Goal: Task Accomplishment & Management: Manage account settings

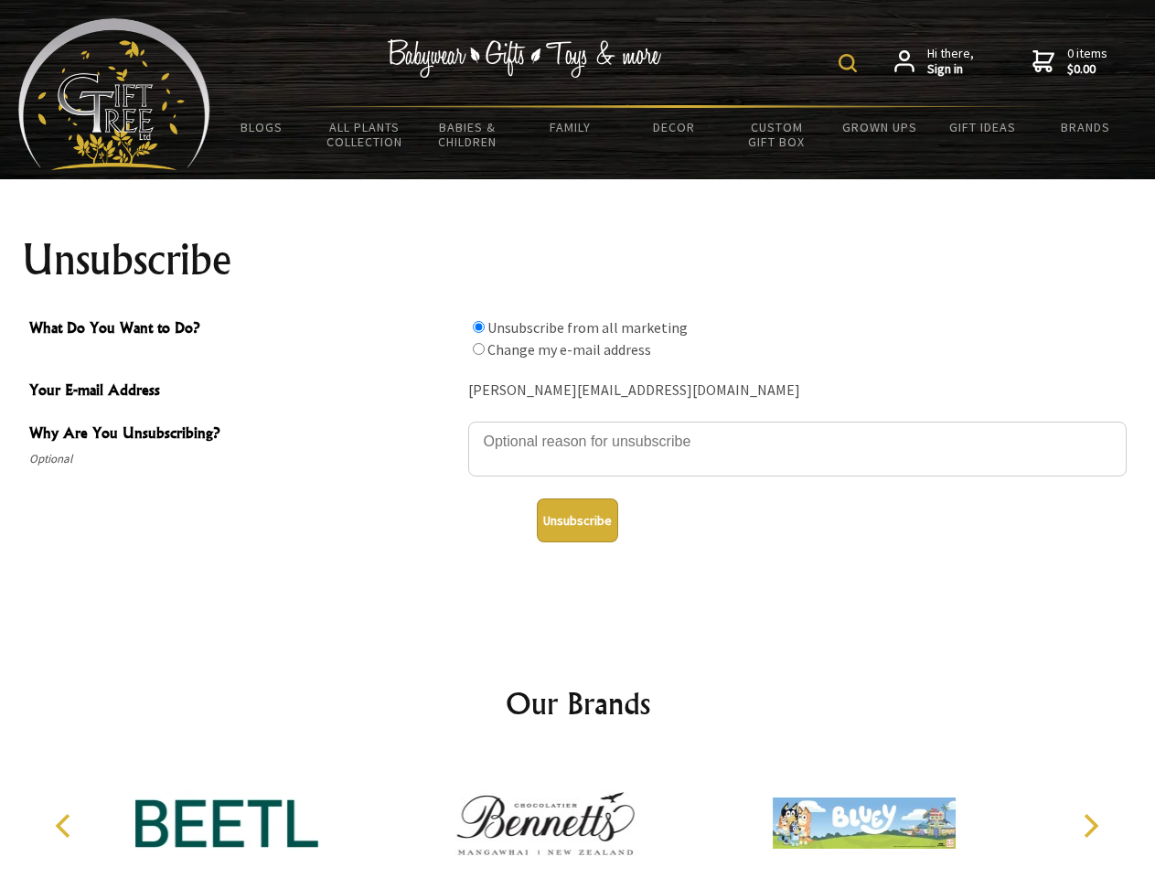
click at [850, 63] on img at bounding box center [847, 63] width 18 height 18
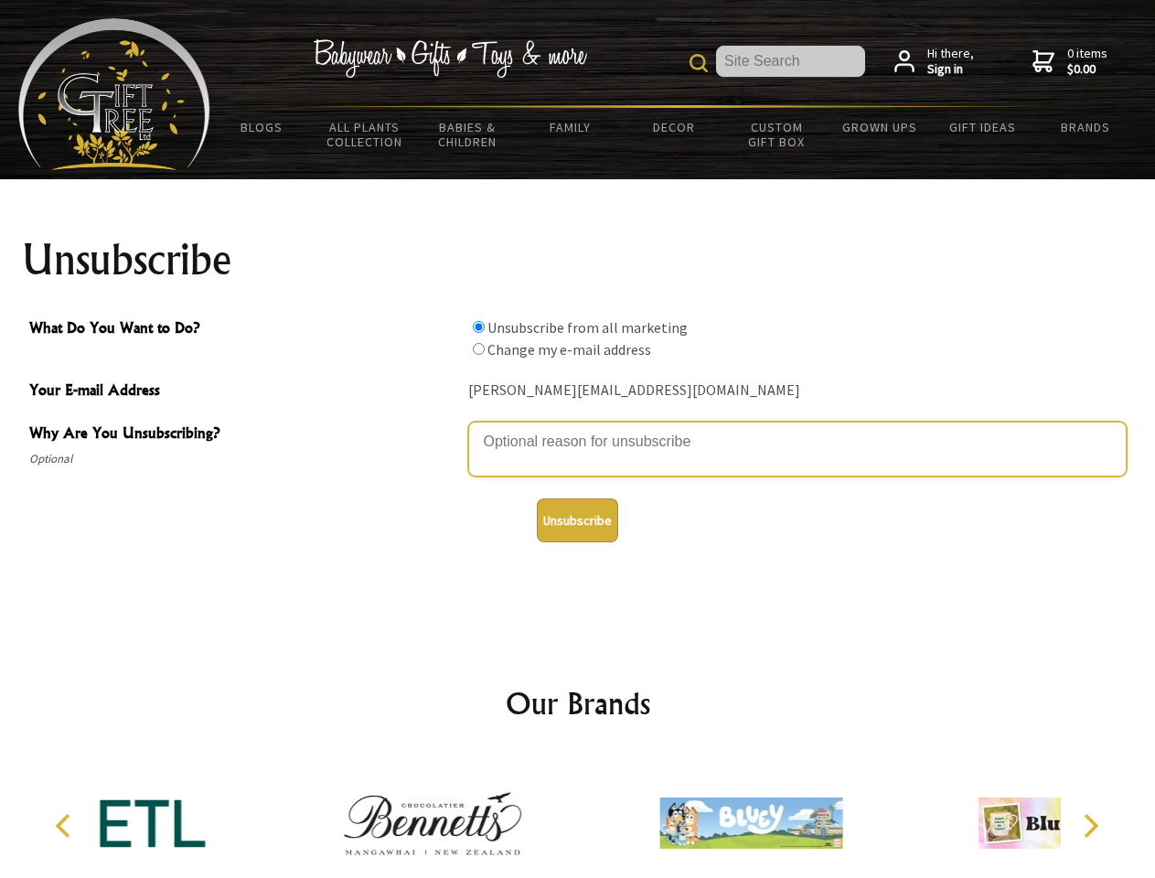
click at [578, 428] on textarea "Why Are You Unsubscribing?" at bounding box center [797, 448] width 658 height 55
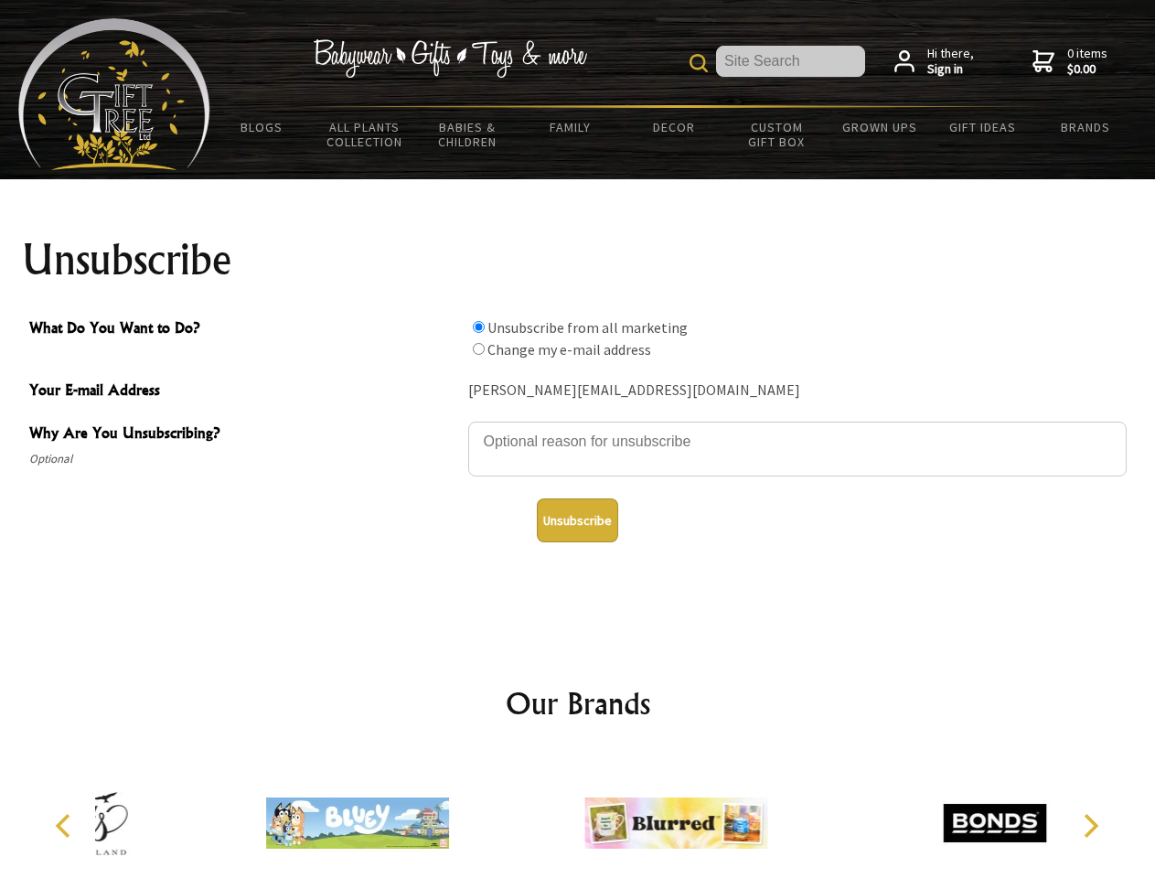
click at [478, 326] on input "What Do You Want to Do?" at bounding box center [479, 327] width 12 height 12
click at [478, 348] on input "What Do You Want to Do?" at bounding box center [479, 349] width 12 height 12
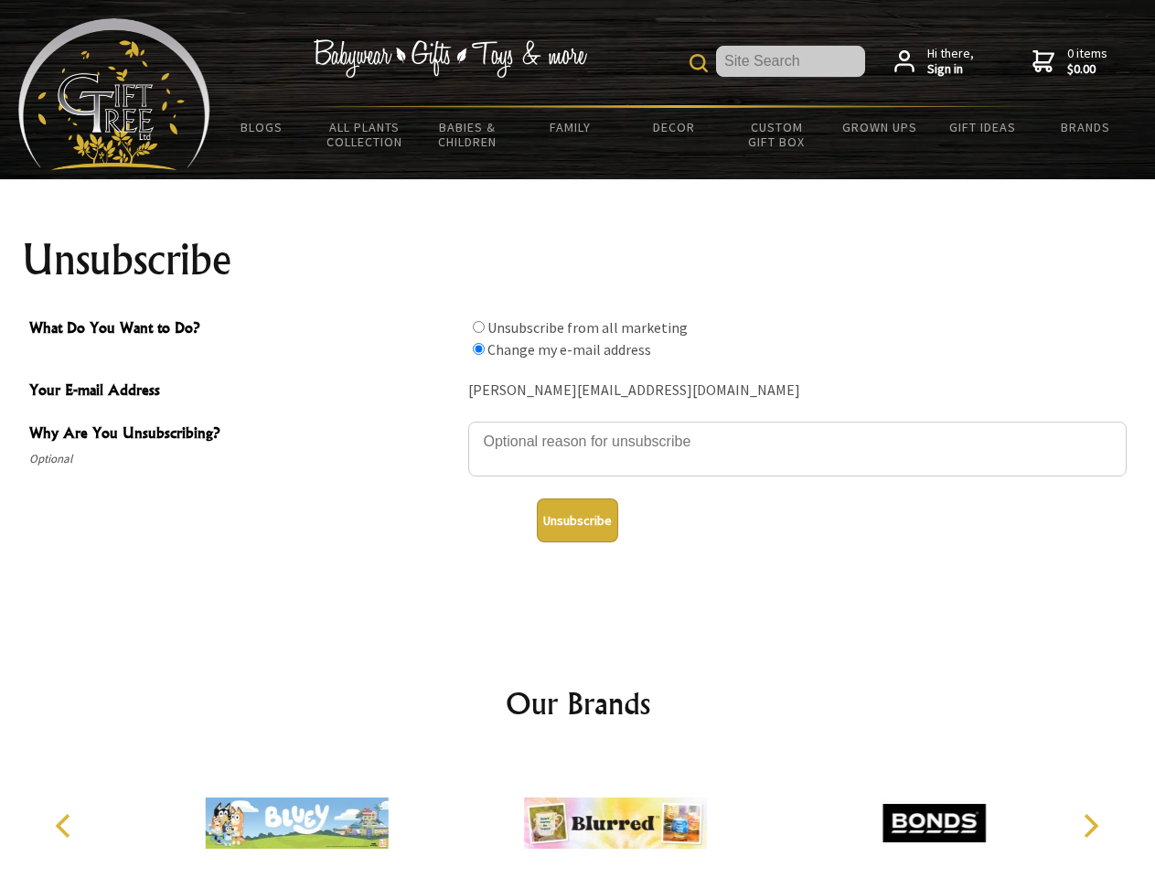
radio input "true"
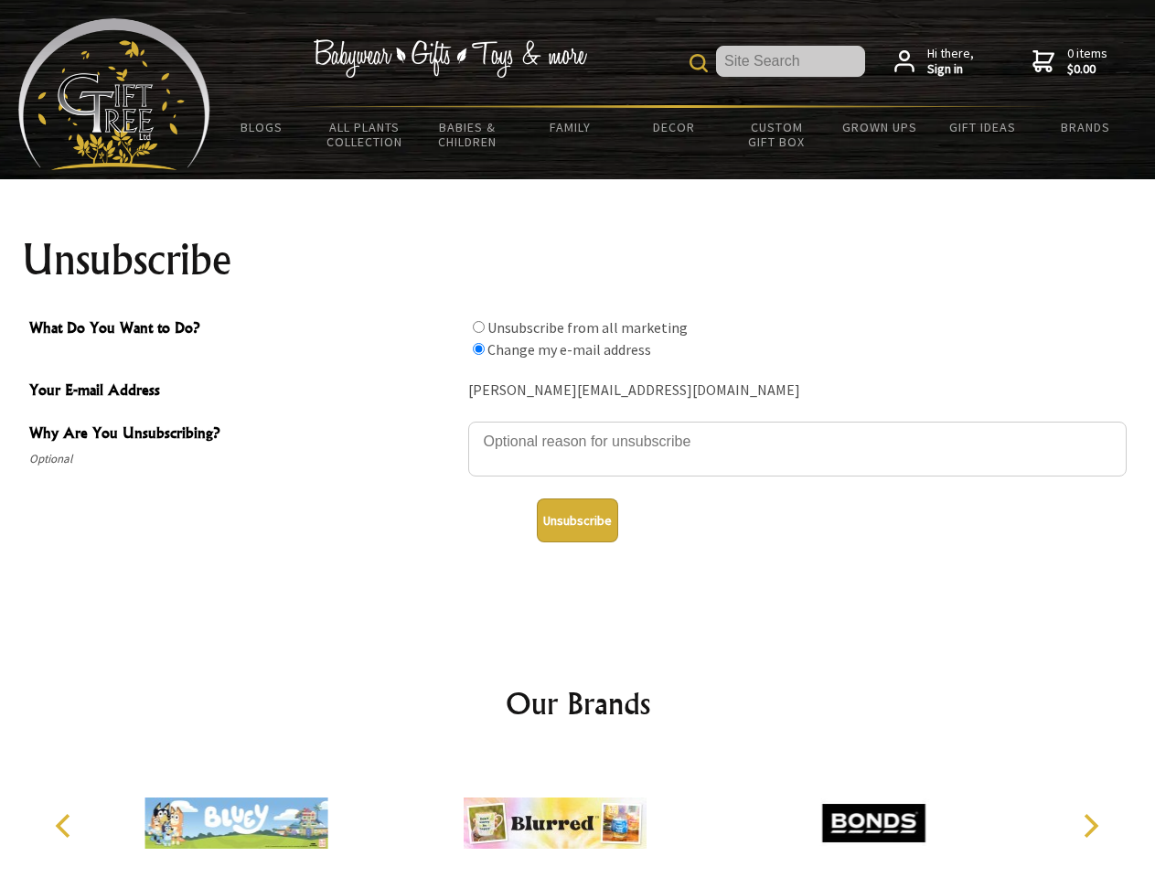
click at [577, 520] on button "Unsubscribe" at bounding box center [577, 520] width 81 height 44
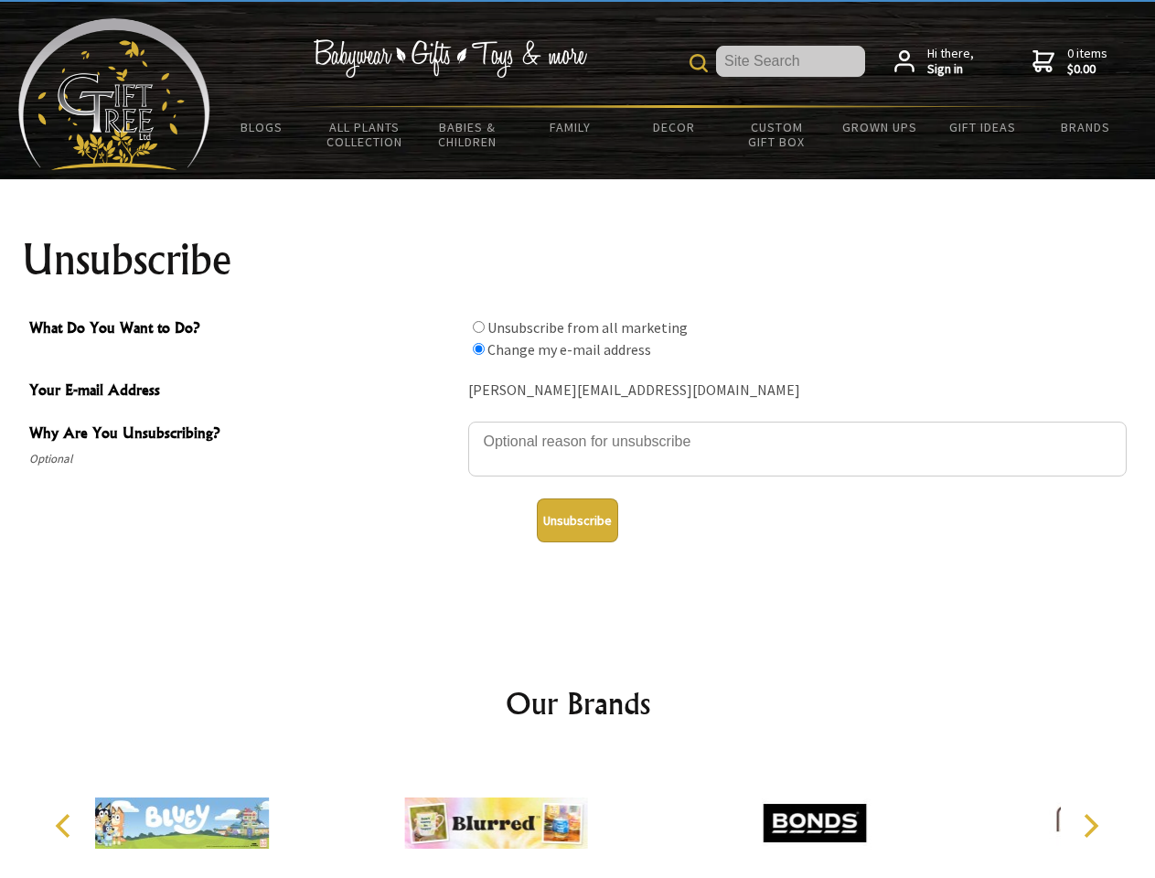
click at [66, 825] on icon "Previous" at bounding box center [65, 826] width 24 height 24
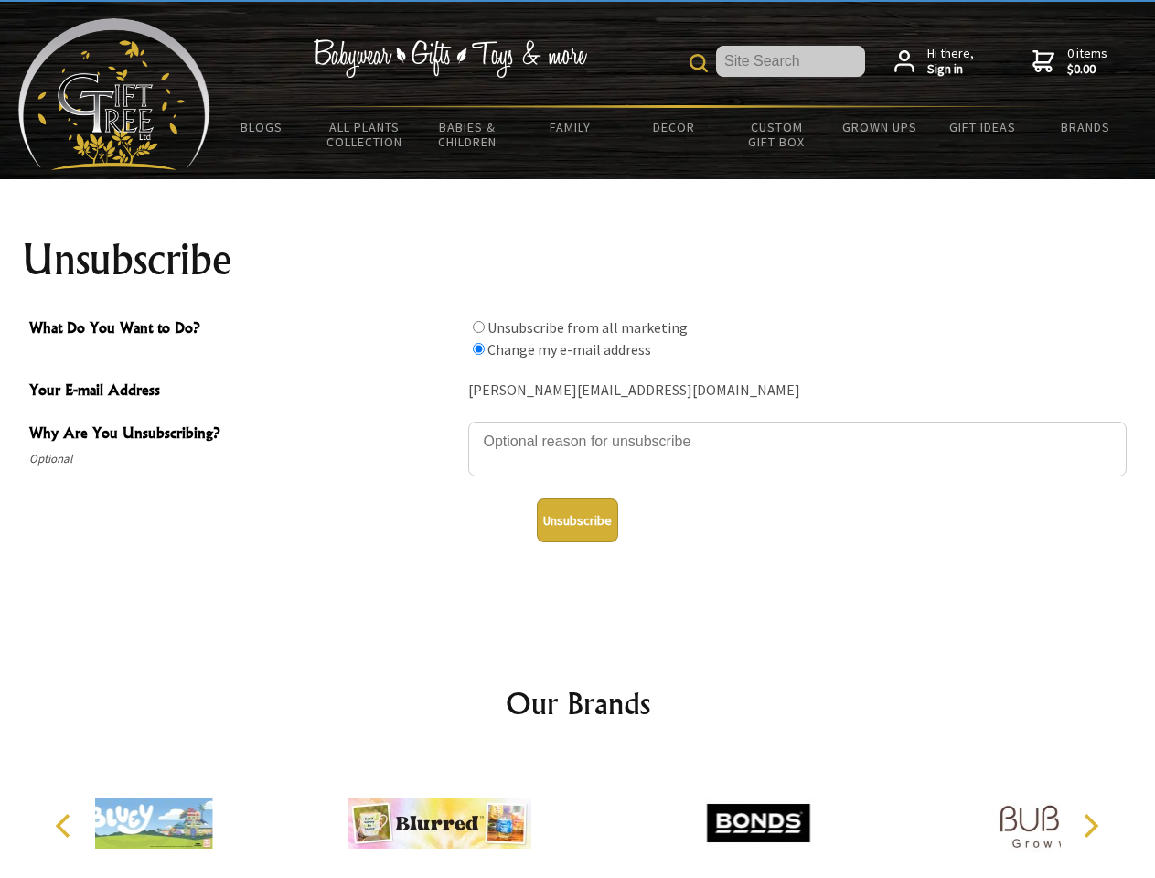
click at [1090, 825] on icon "Next" at bounding box center [1089, 826] width 24 height 24
